Goal: Task Accomplishment & Management: Complete application form

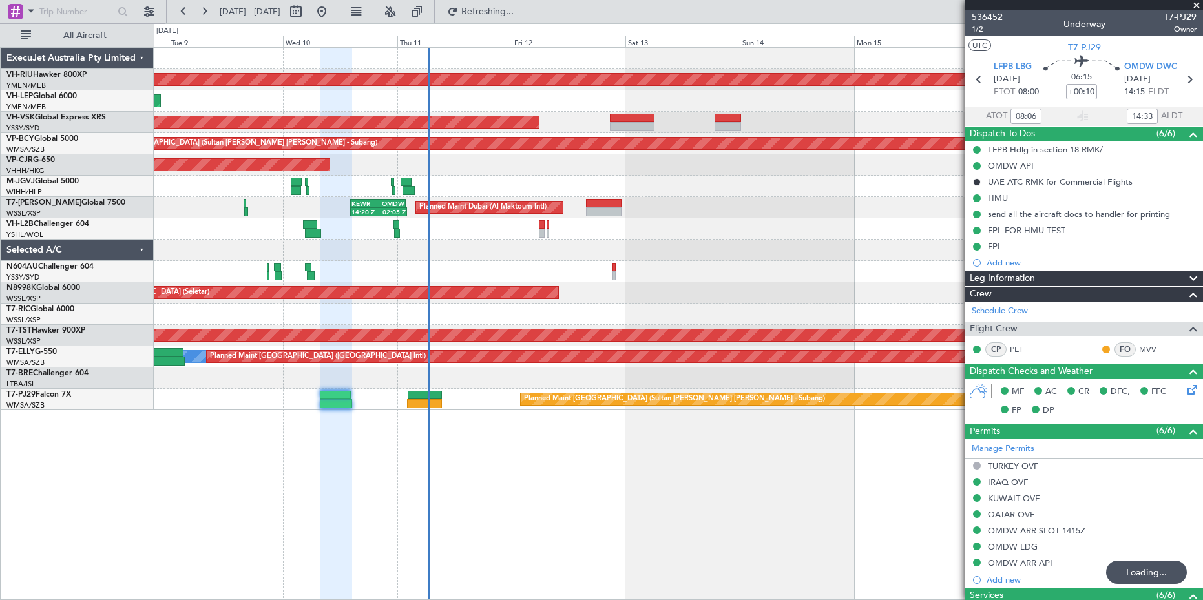
scroll to position [37, 0]
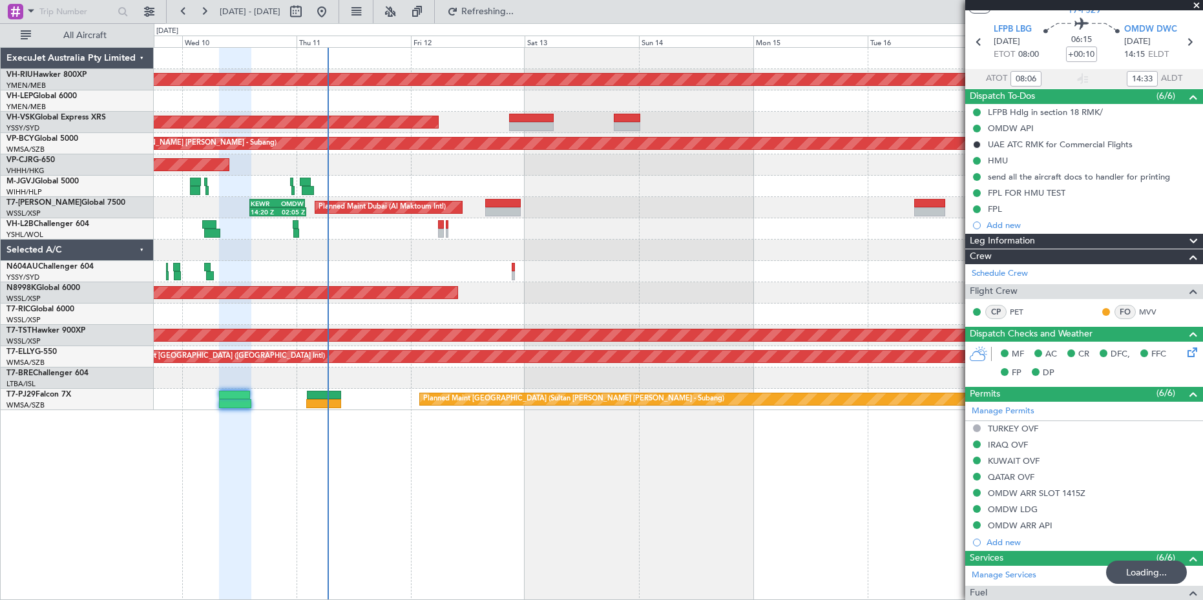
click at [388, 481] on div "Planned Maint [GEOGRAPHIC_DATA] ([GEOGRAPHIC_DATA]) Unplanned Maint Wichita (Wi…" at bounding box center [678, 323] width 1049 height 553
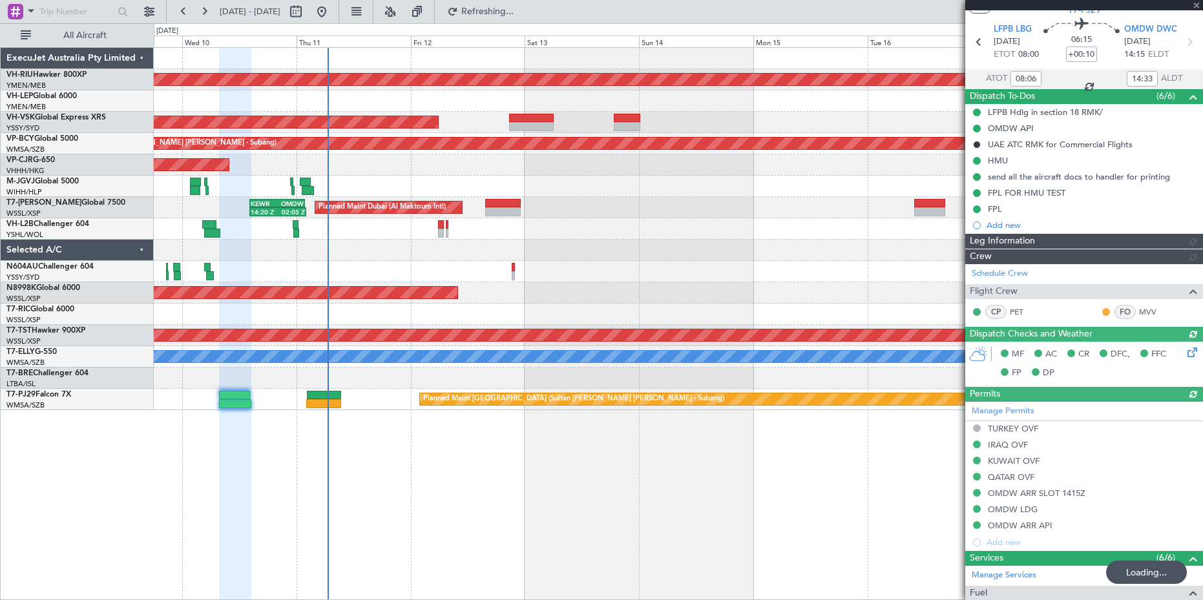
type input "[PERSON_NAME] (BTA)"
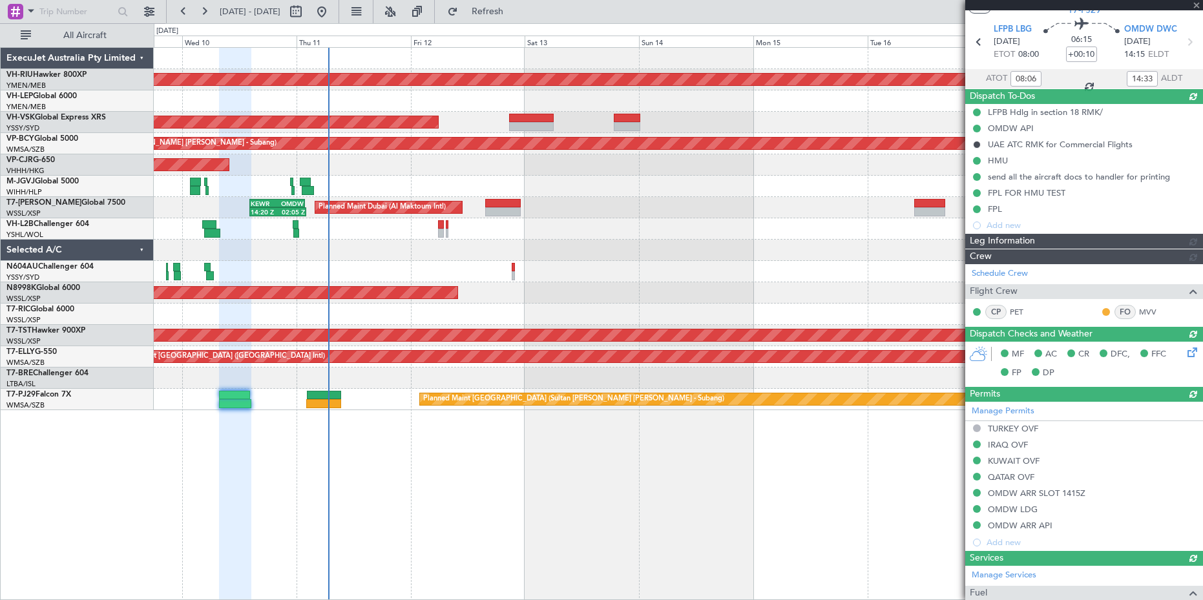
type input "[PERSON_NAME] (BTA)"
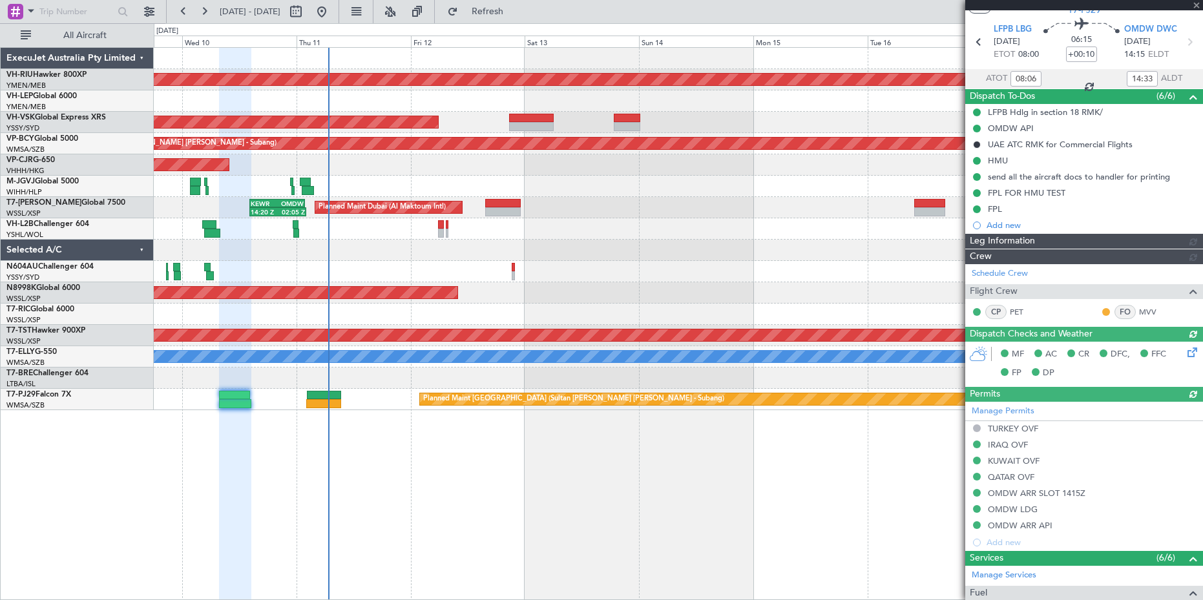
type input "[PERSON_NAME] (BTA)"
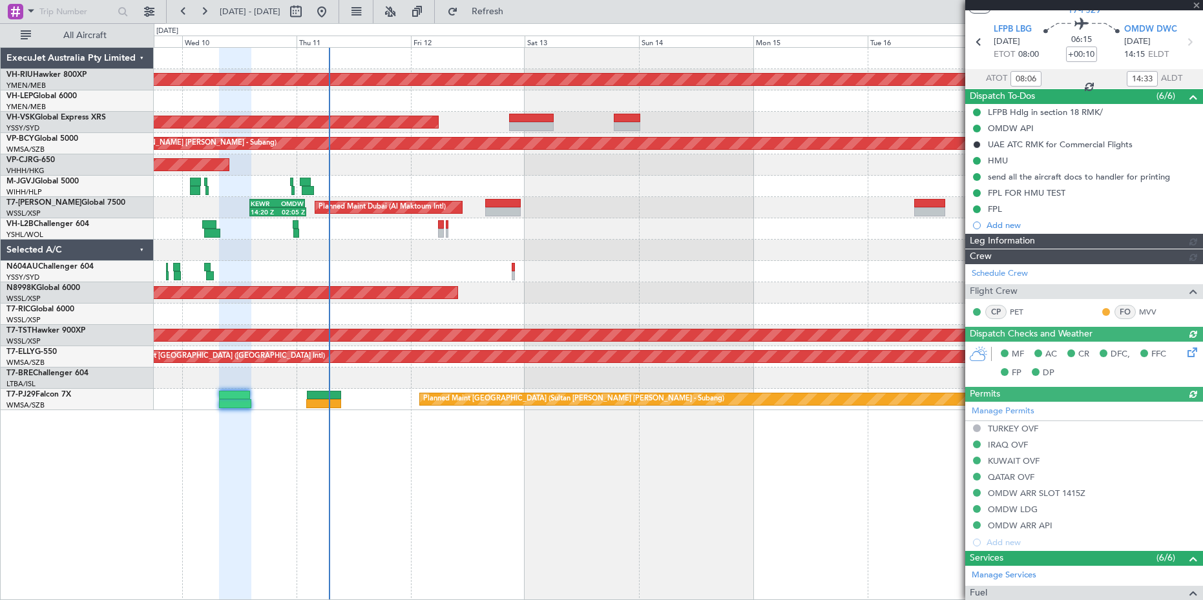
type input "[PERSON_NAME] (BTA)"
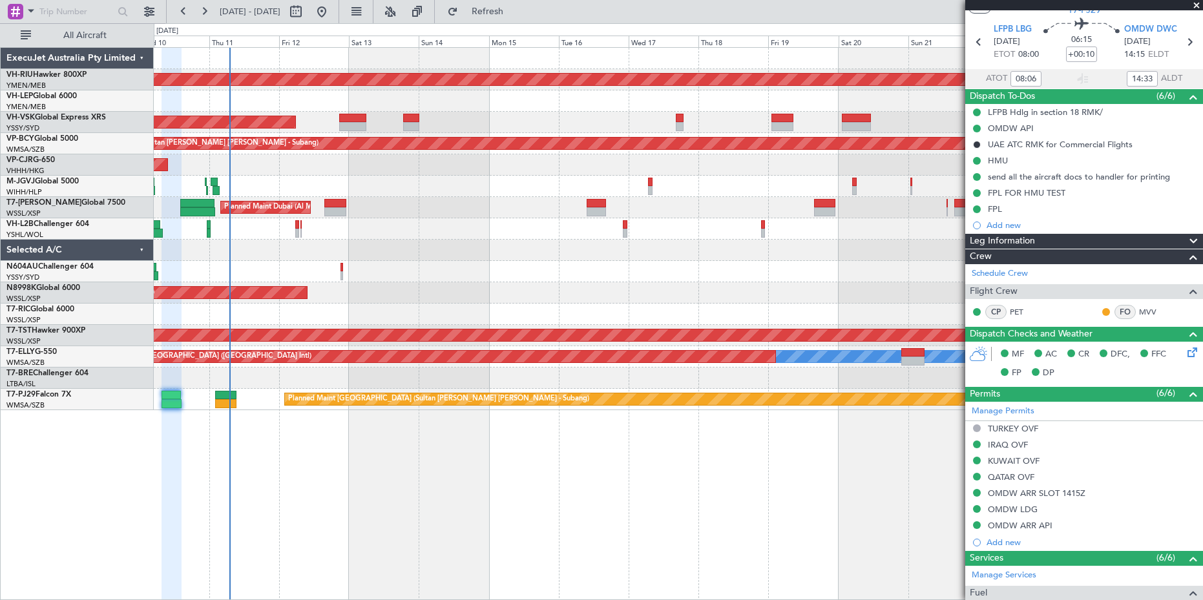
click at [388, 482] on div "Planned Maint [GEOGRAPHIC_DATA] ([GEOGRAPHIC_DATA]) Unplanned Maint Wichita (Wi…" at bounding box center [678, 323] width 1049 height 553
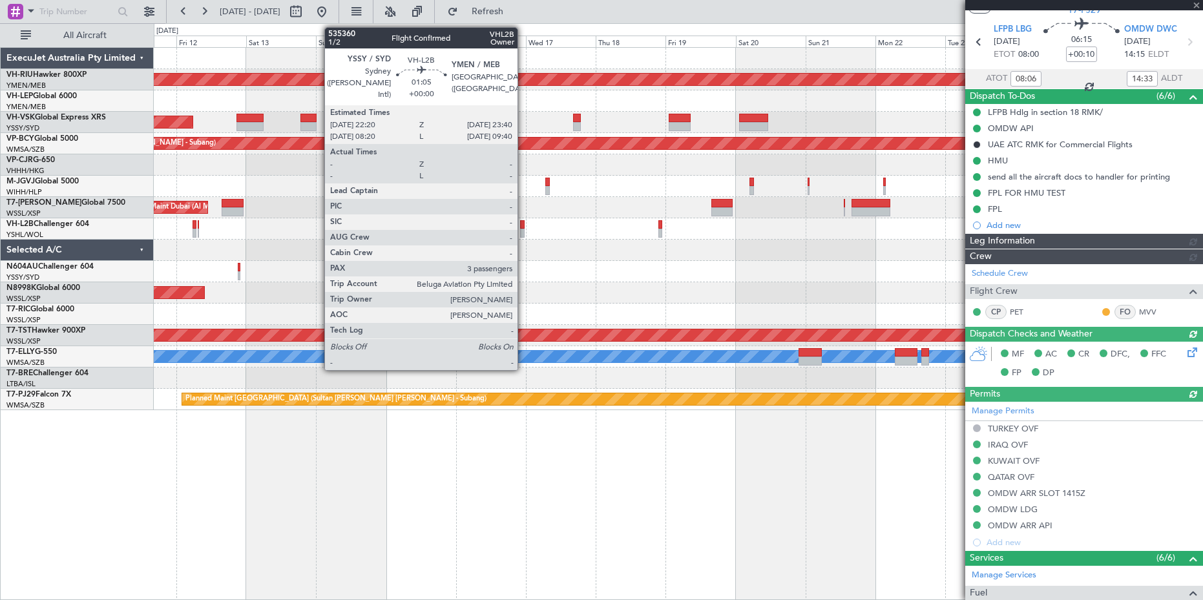
type input "[PERSON_NAME] (BTA)"
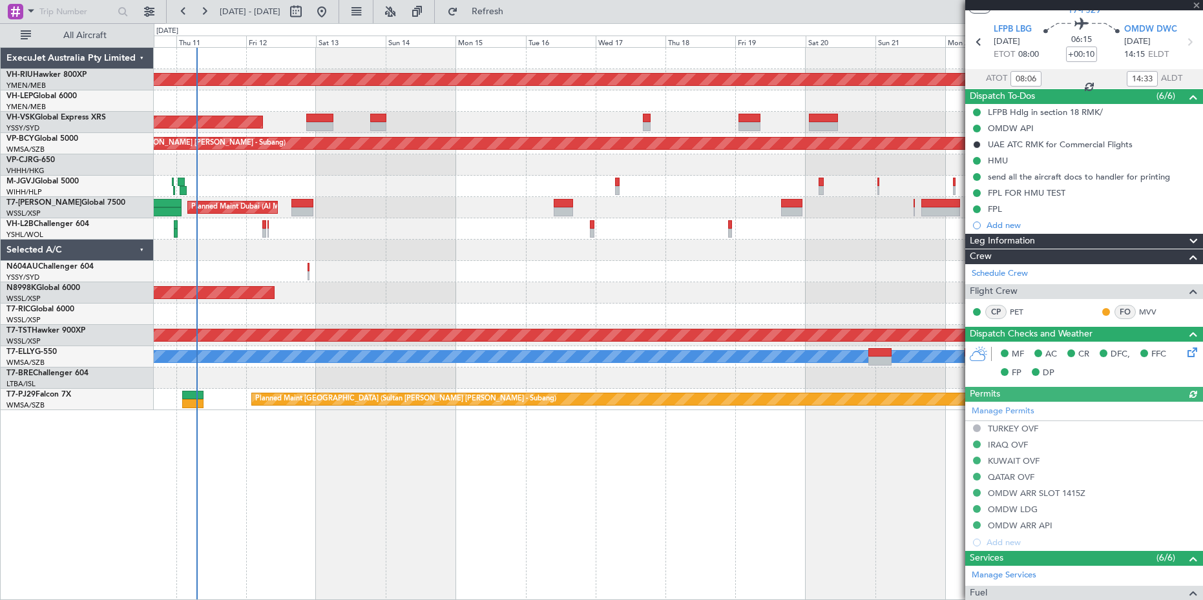
click at [554, 479] on div "Planned Maint [GEOGRAPHIC_DATA] ([GEOGRAPHIC_DATA]) Unplanned Maint Wichita (Wi…" at bounding box center [678, 323] width 1049 height 553
type input "[PERSON_NAME] (BTA)"
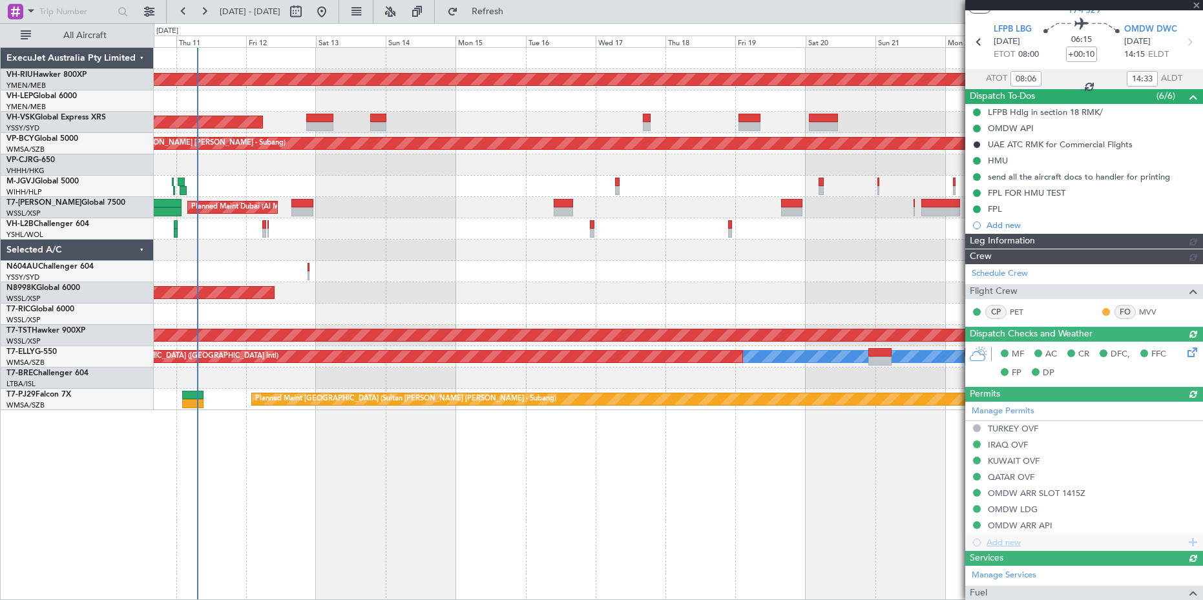
type input "[PERSON_NAME] (BTA)"
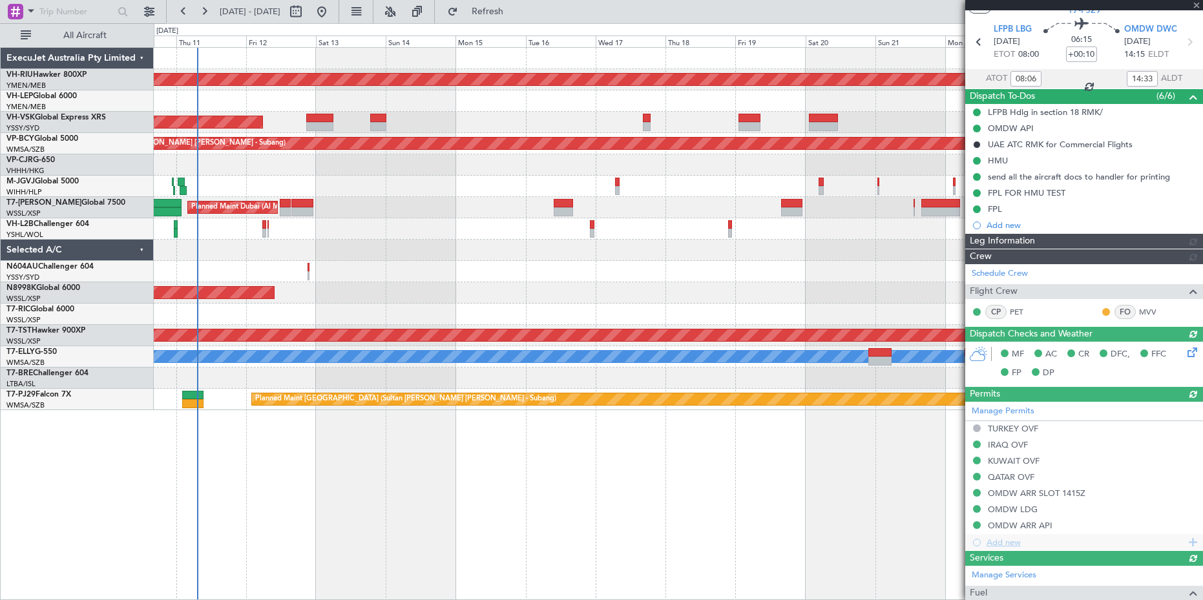
type input "[PERSON_NAME] (BTA)"
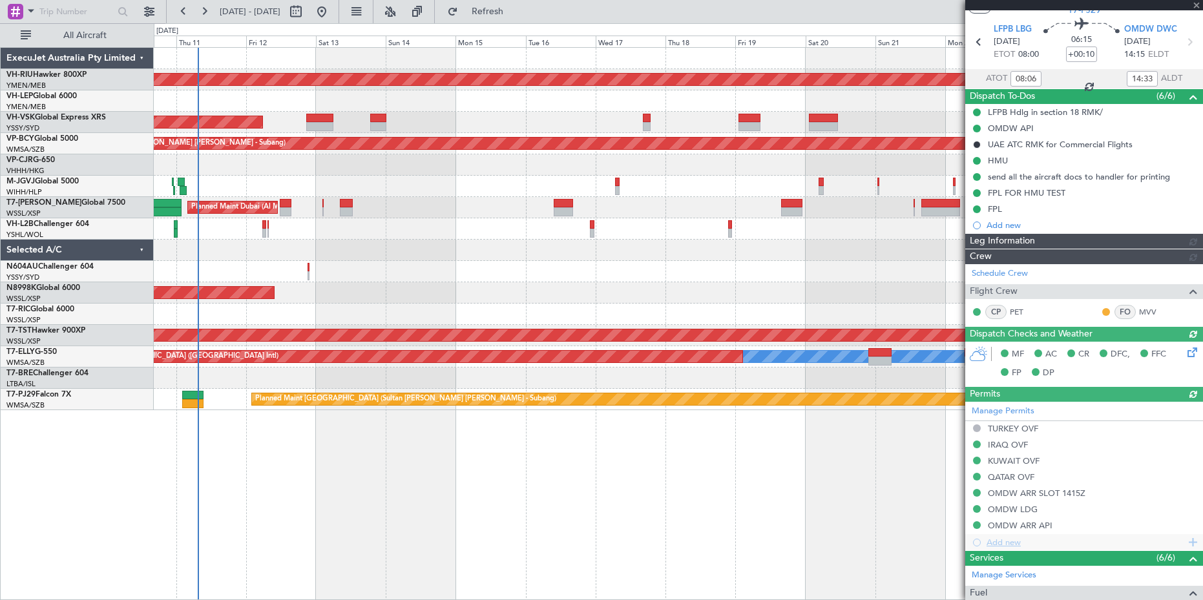
type input "[PERSON_NAME] (BTA)"
